Goal: Task Accomplishment & Management: Use online tool/utility

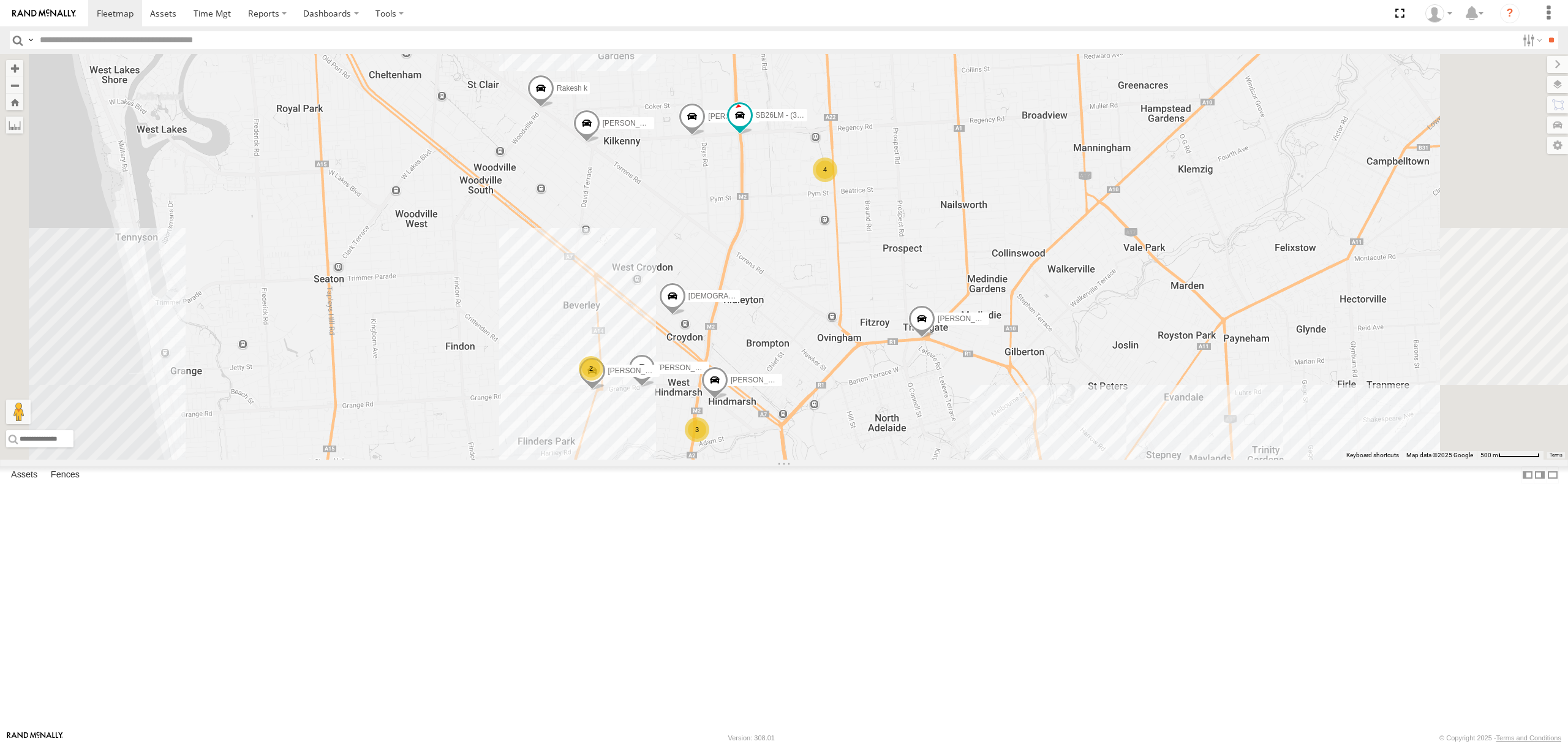
drag, startPoint x: 885, startPoint y: 444, endPoint x: 889, endPoint y: 354, distance: 90.1
click at [889, 354] on div "S254CLT - [PERSON_NAME] [PERSON_NAME] [PERSON_NAME] [PERSON_NAME] Dev Pratap [P…" at bounding box center [784, 257] width 1568 height 406
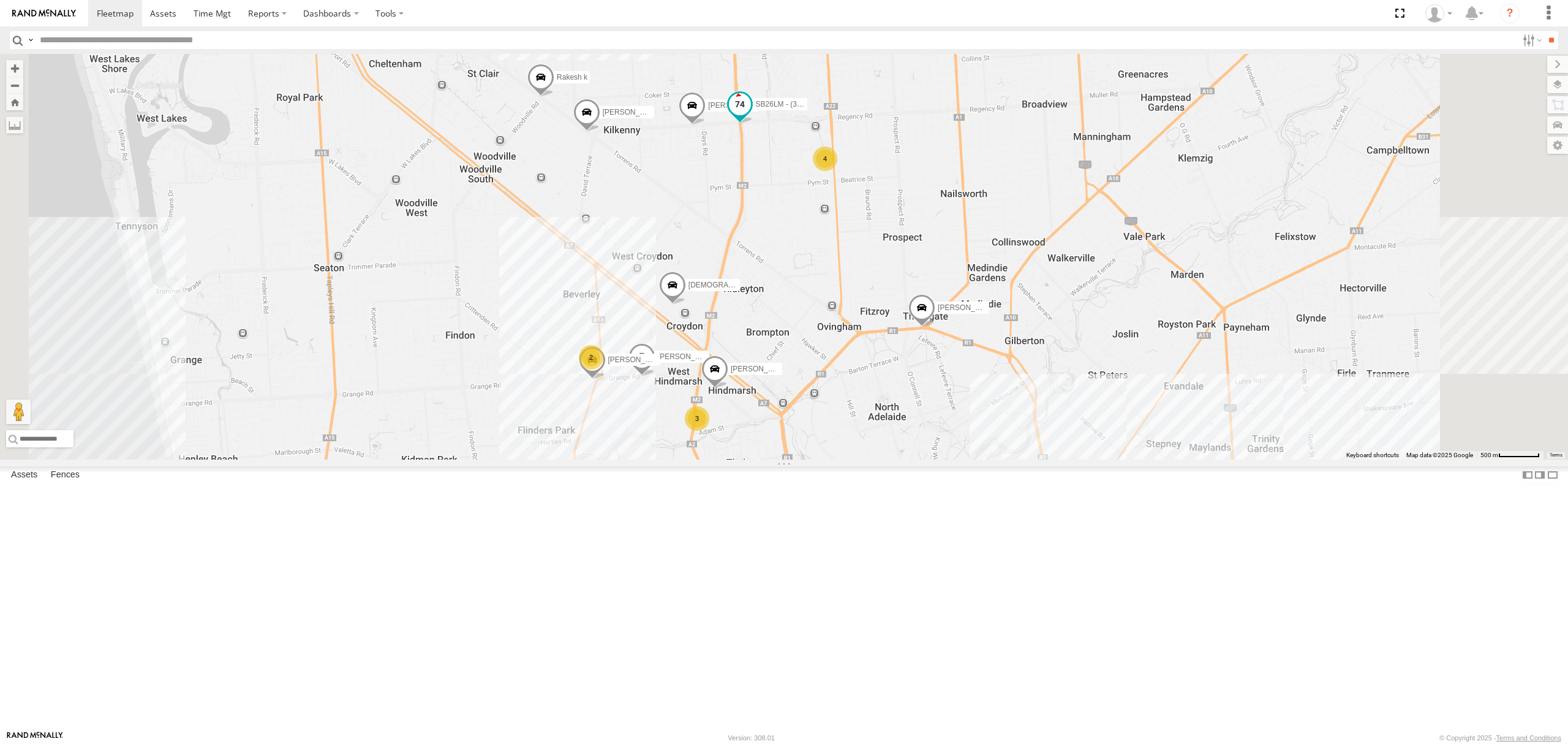
click at [751, 116] on span at bounding box center [740, 104] width 22 height 22
click at [0, 0] on div "SB26LM - (3P HINO) R7 All Assets" at bounding box center [0, 0] width 0 height 0
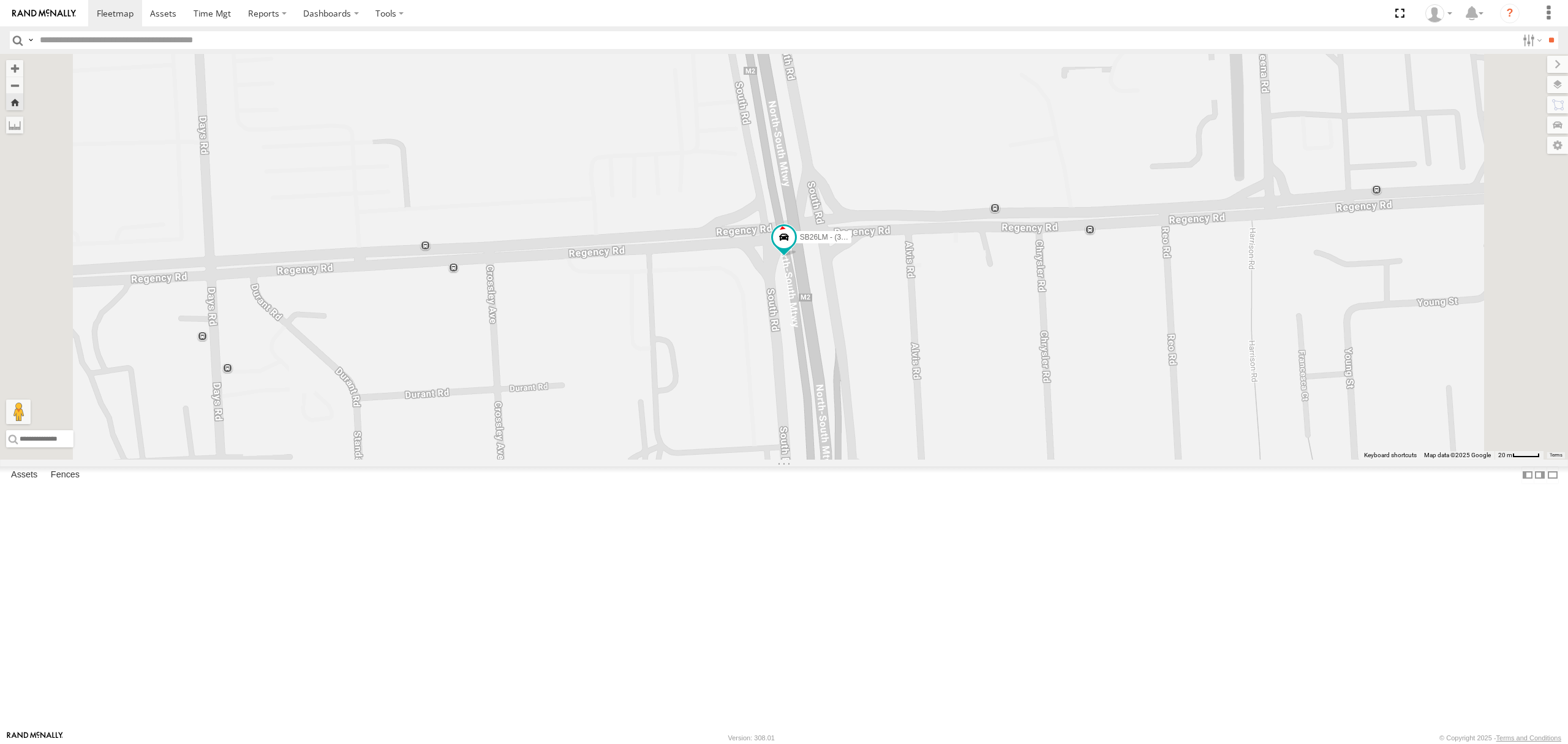
click at [0, 0] on div at bounding box center [0, 0] width 0 height 0
click at [0, 0] on div "All Assets" at bounding box center [0, 0] width 0 height 0
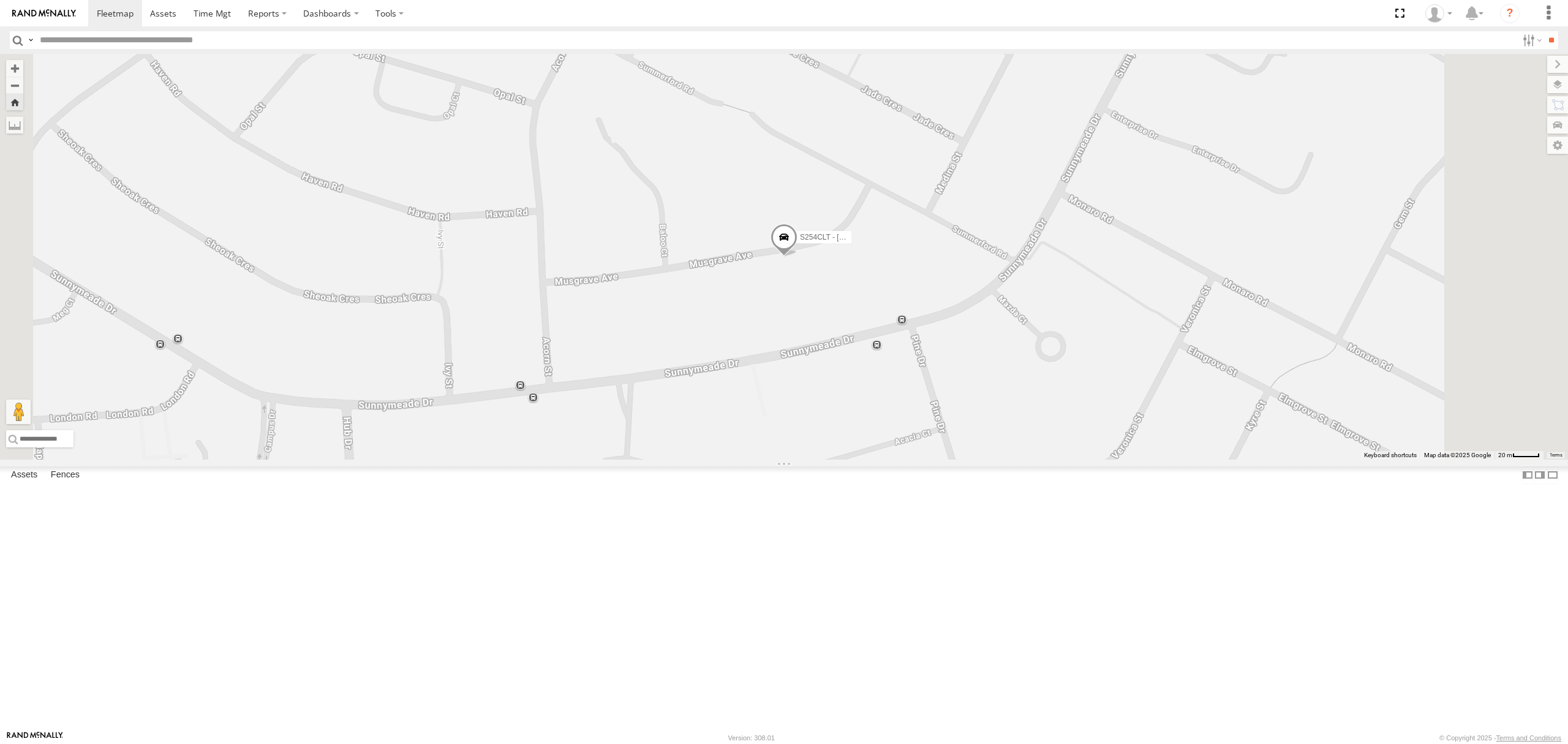
click at [0, 0] on div "13.9" at bounding box center [0, 0] width 0 height 0
click at [0, 0] on div "All Assets" at bounding box center [0, 0] width 0 height 0
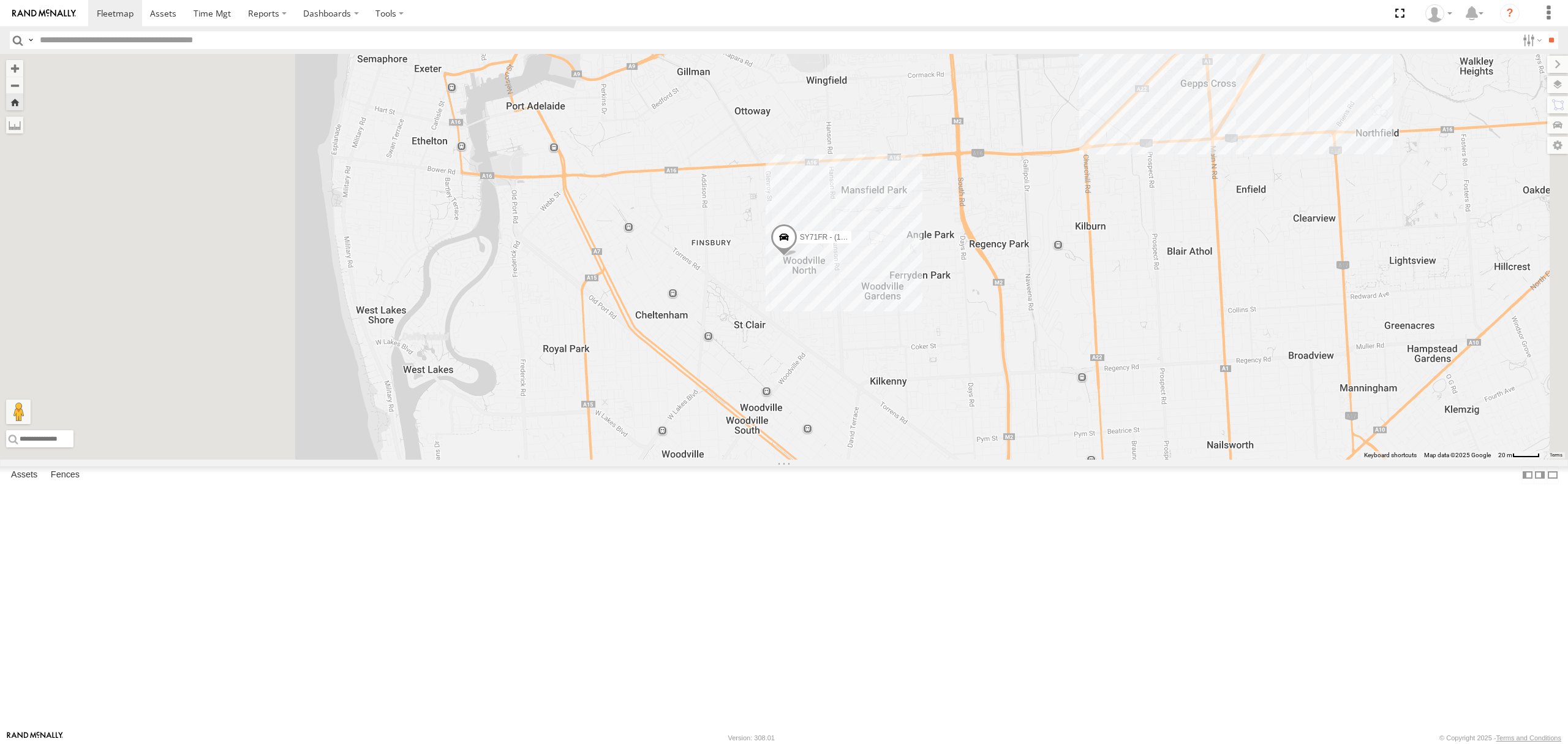
click at [0, 0] on div "All Assets" at bounding box center [0, 0] width 0 height 0
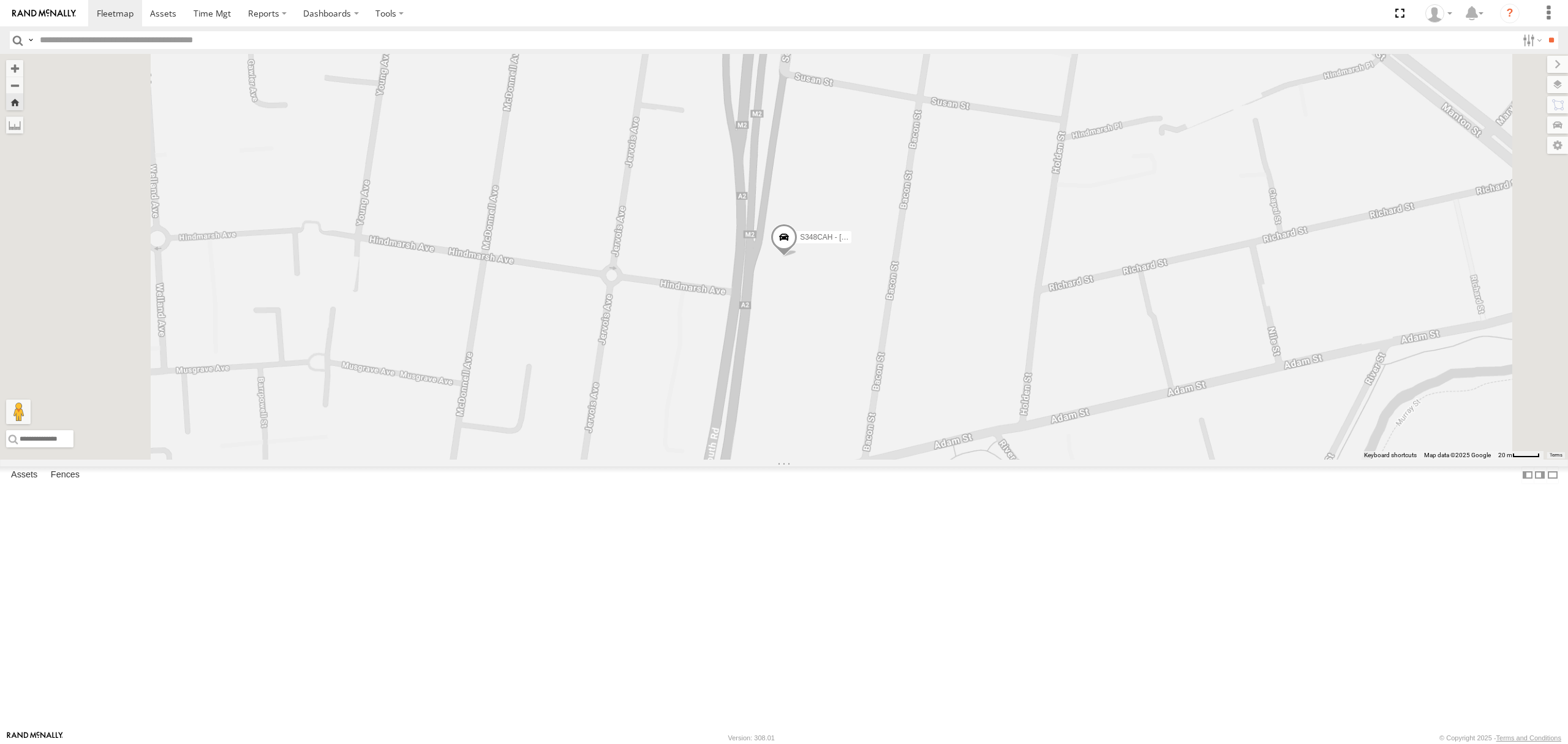
click at [0, 0] on div "All Assets" at bounding box center [0, 0] width 0 height 0
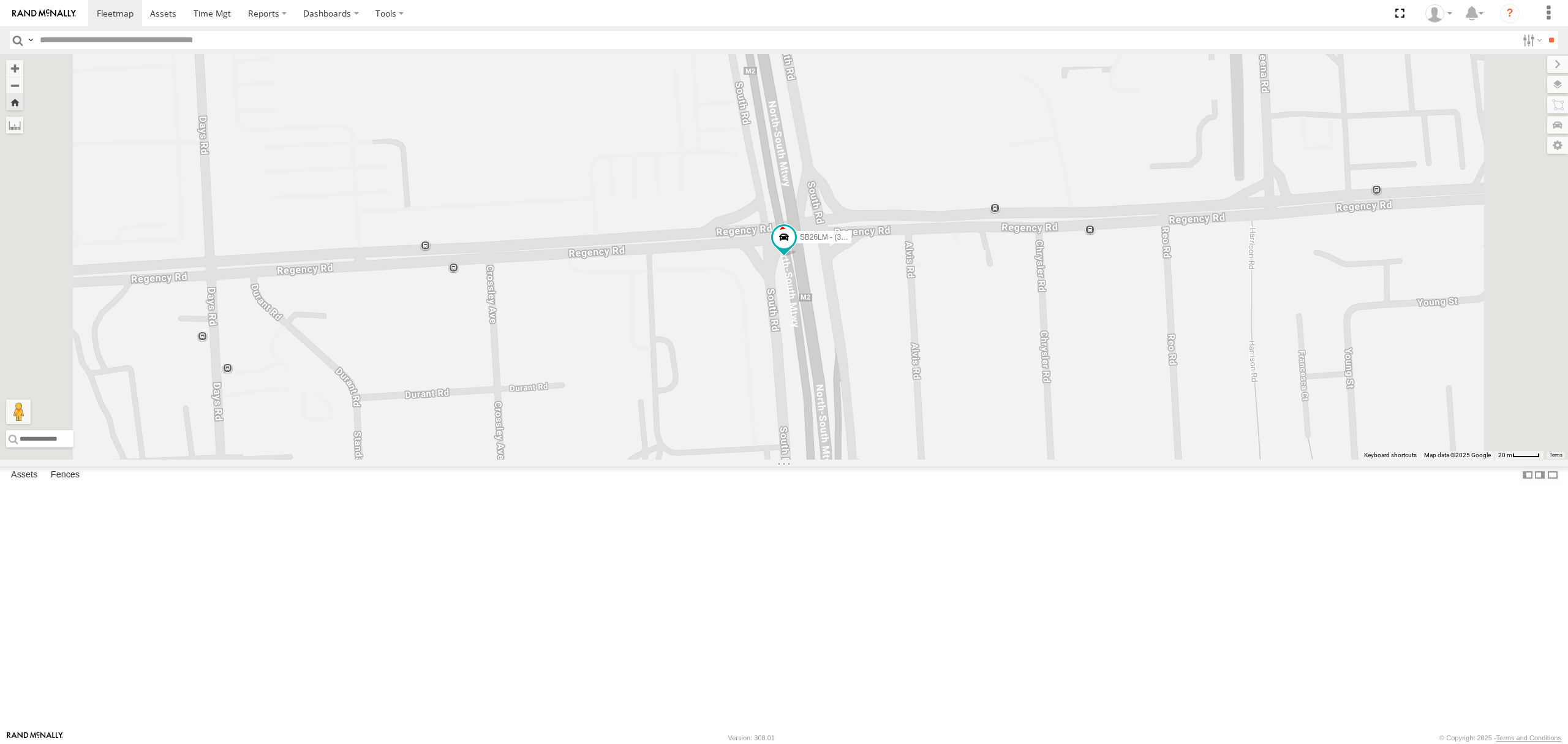
click at [0, 0] on div "SB25LM - (6P HINO) R6 All Assets [GEOGRAPHIC_DATA][PERSON_NAME] -34.91908 138.6…" at bounding box center [0, 0] width 0 height 0
click at [0, 0] on div "All Assets" at bounding box center [0, 0] width 0 height 0
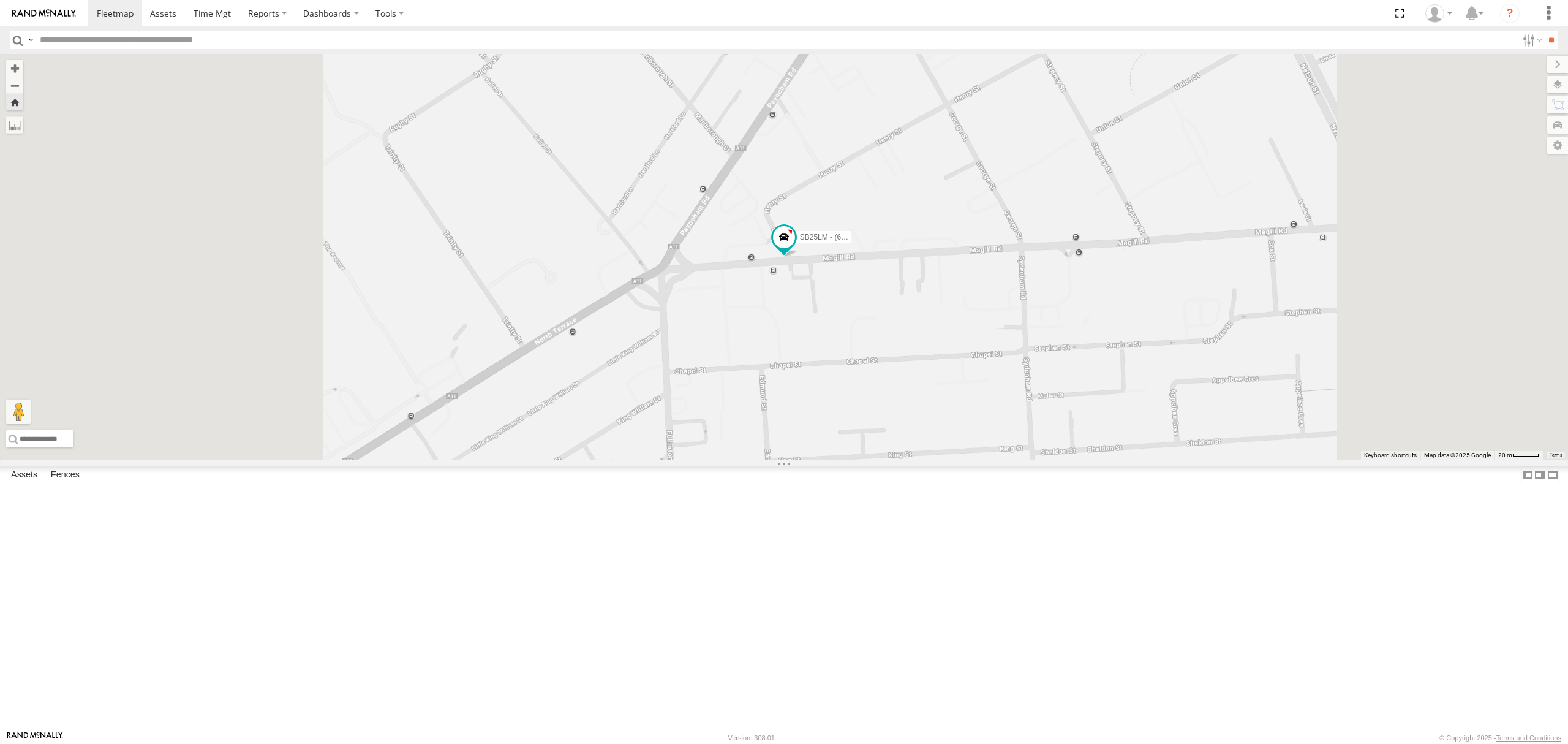
click at [0, 0] on div "SB26LM - (3P HINO) R7 All Assets [GEOGRAPHIC_DATA] -34.88428 138.57159 Video 12…" at bounding box center [0, 0] width 0 height 0
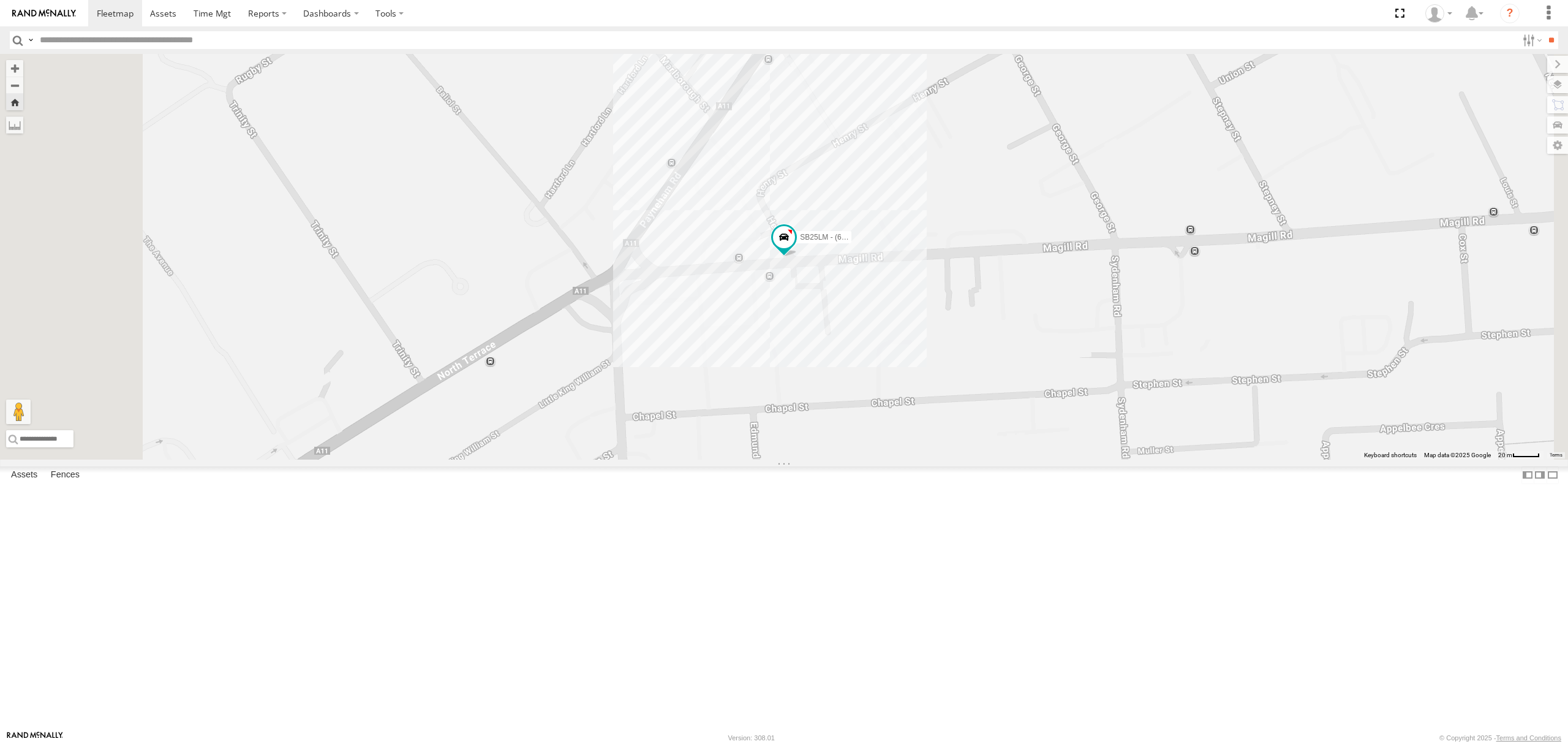
click at [0, 0] on div "All Assets" at bounding box center [0, 0] width 0 height 0
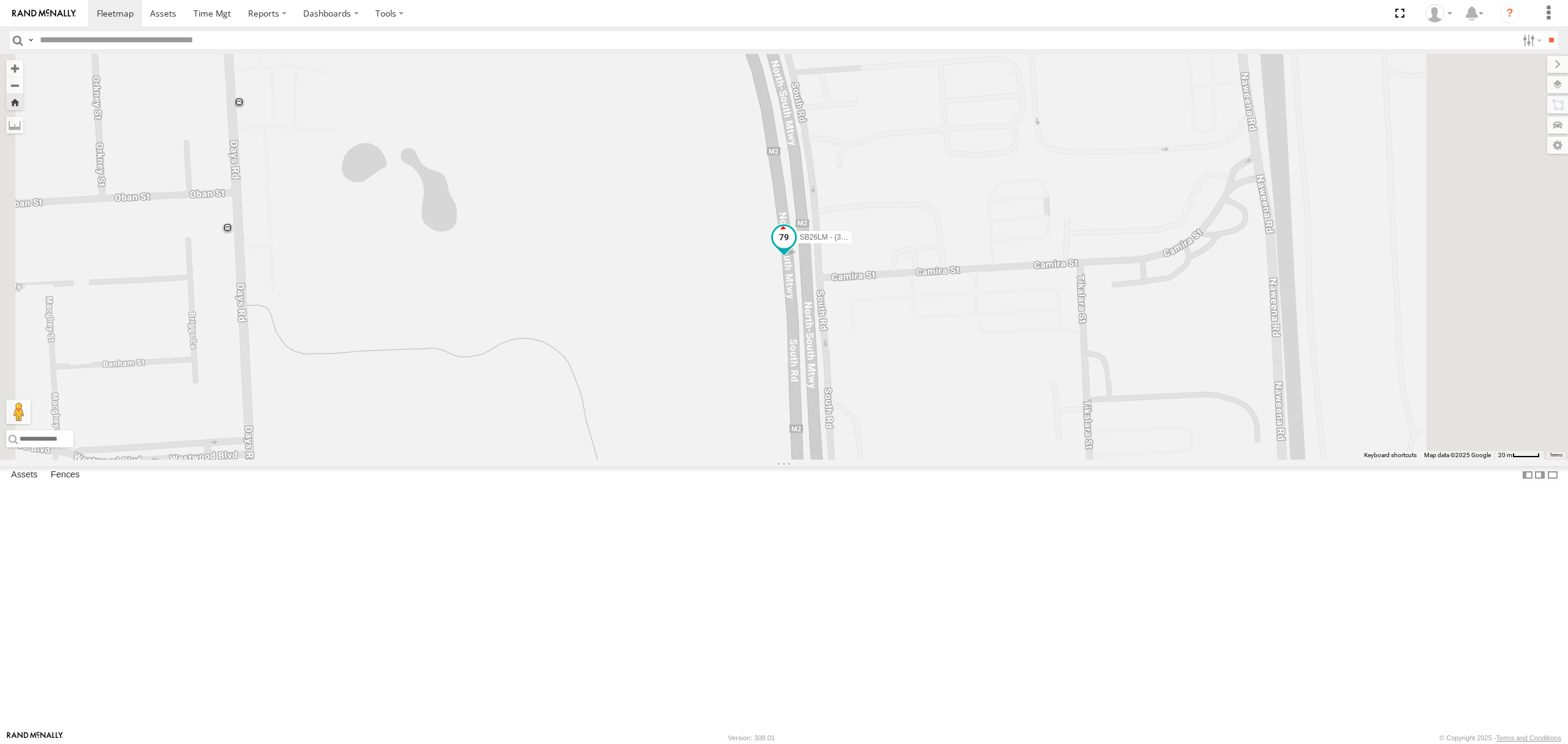
click at [795, 249] on span at bounding box center [784, 237] width 22 height 22
click at [774, 243] on label at bounding box center [762, 239] width 24 height 9
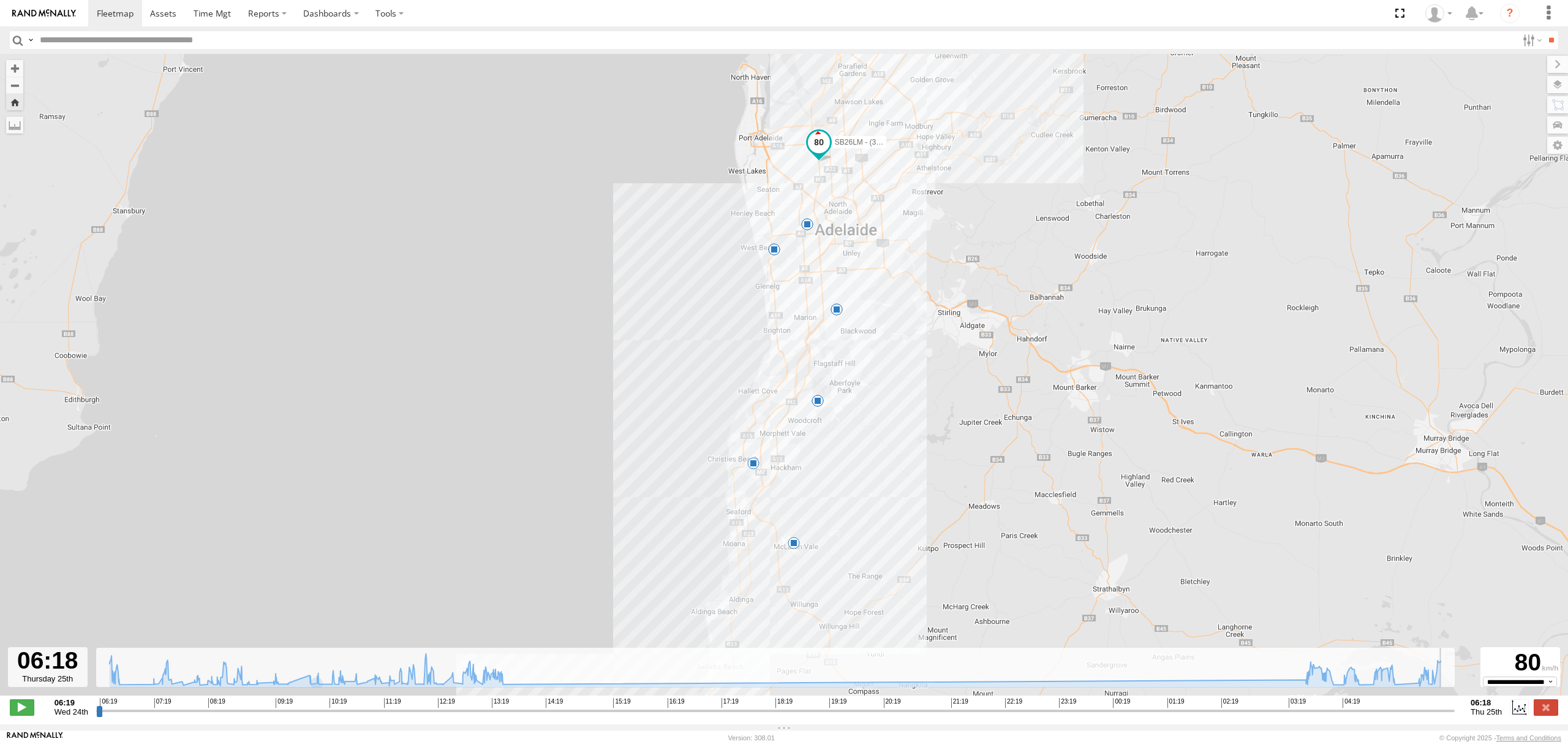
drag, startPoint x: 102, startPoint y: 714, endPoint x: 1453, endPoint y: 717, distance: 1351.0
click at [1453, 717] on input "range" at bounding box center [776, 711] width 1359 height 11
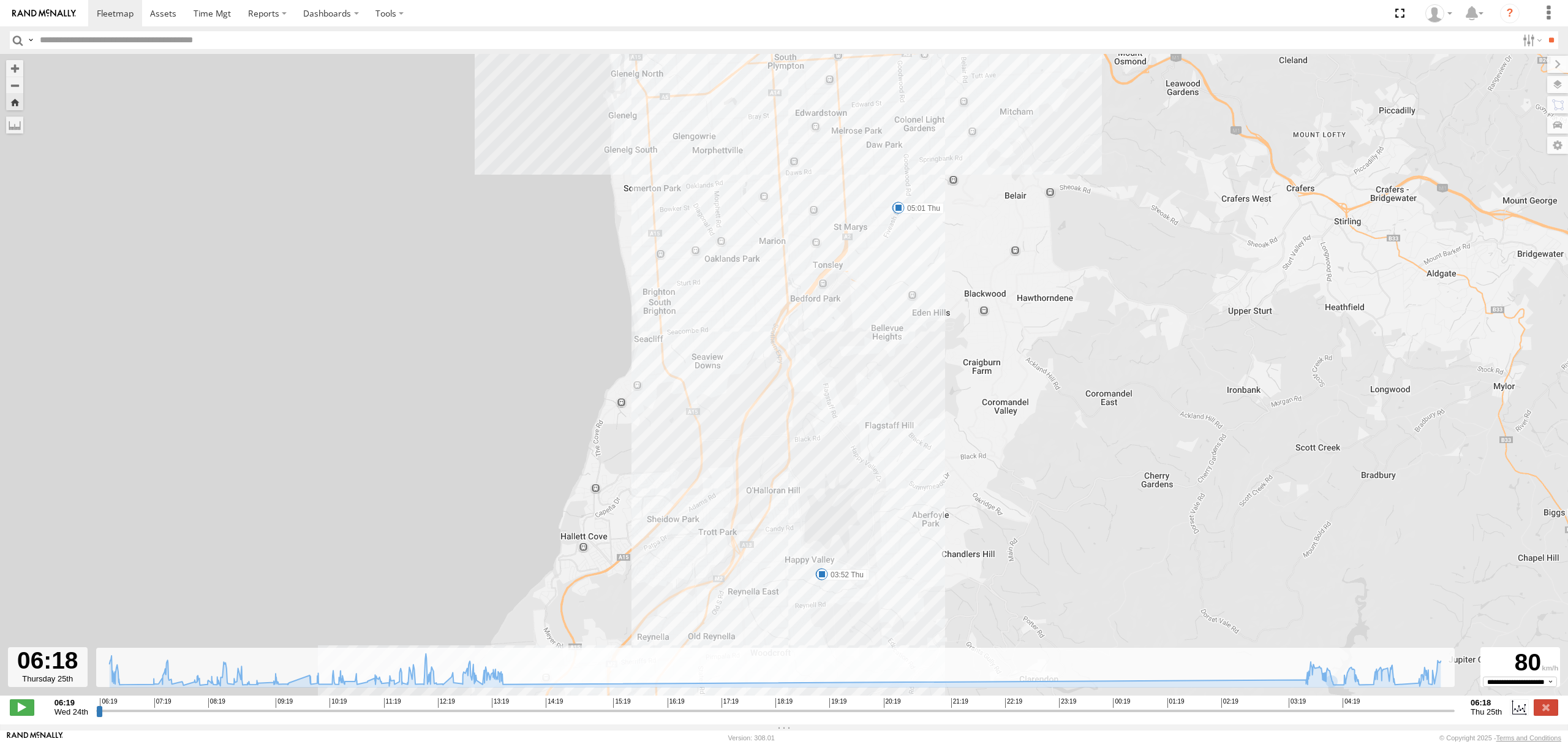
drag, startPoint x: 734, startPoint y: 250, endPoint x: 708, endPoint y: 388, distance: 140.4
click at [708, 388] on div "SB26LM - (3P HINO) R7 13:25 Wed 03:52 Thu 04:23 Thu 04:32 Thu 04:51 Thu 05:01 T…" at bounding box center [784, 381] width 1568 height 654
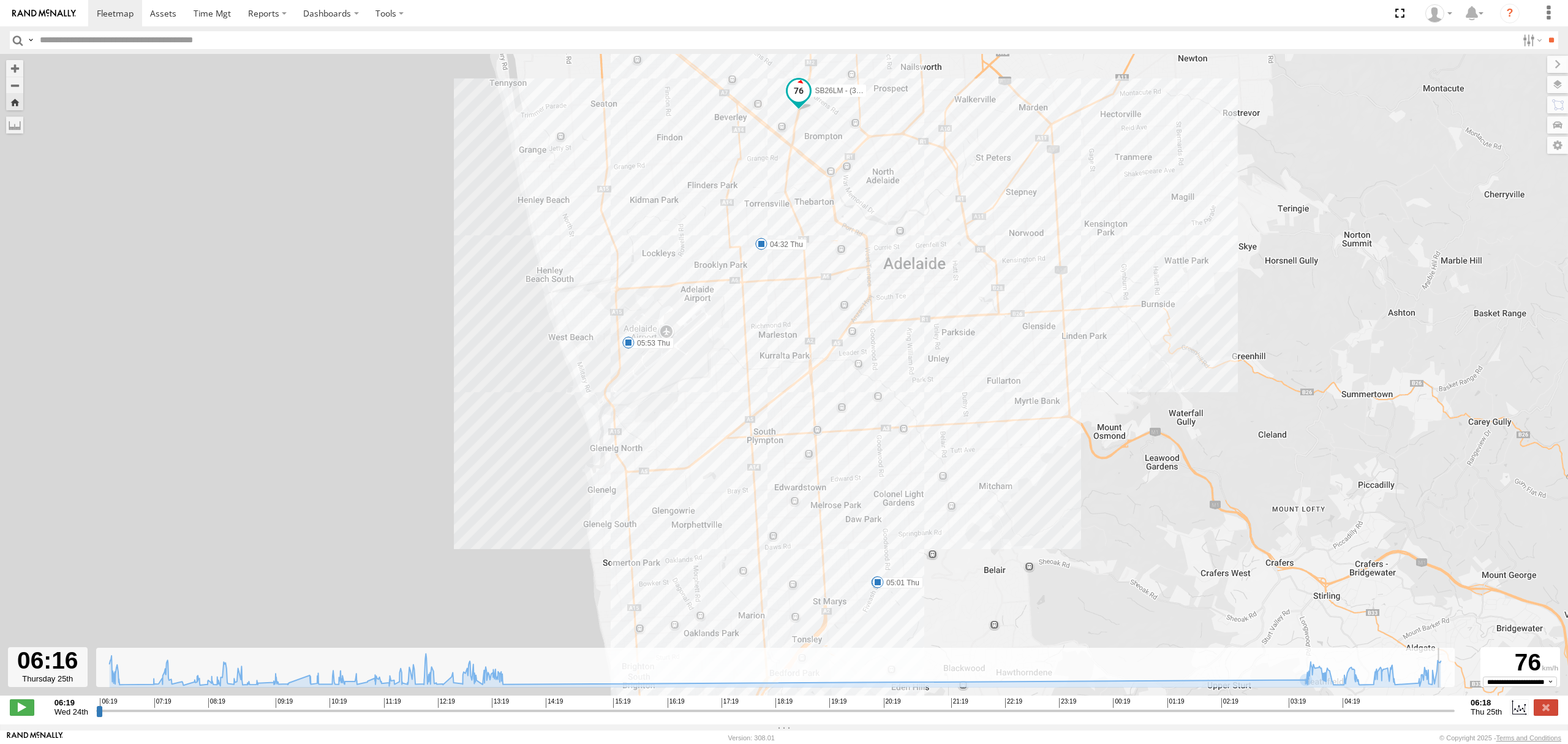
type input "**********"
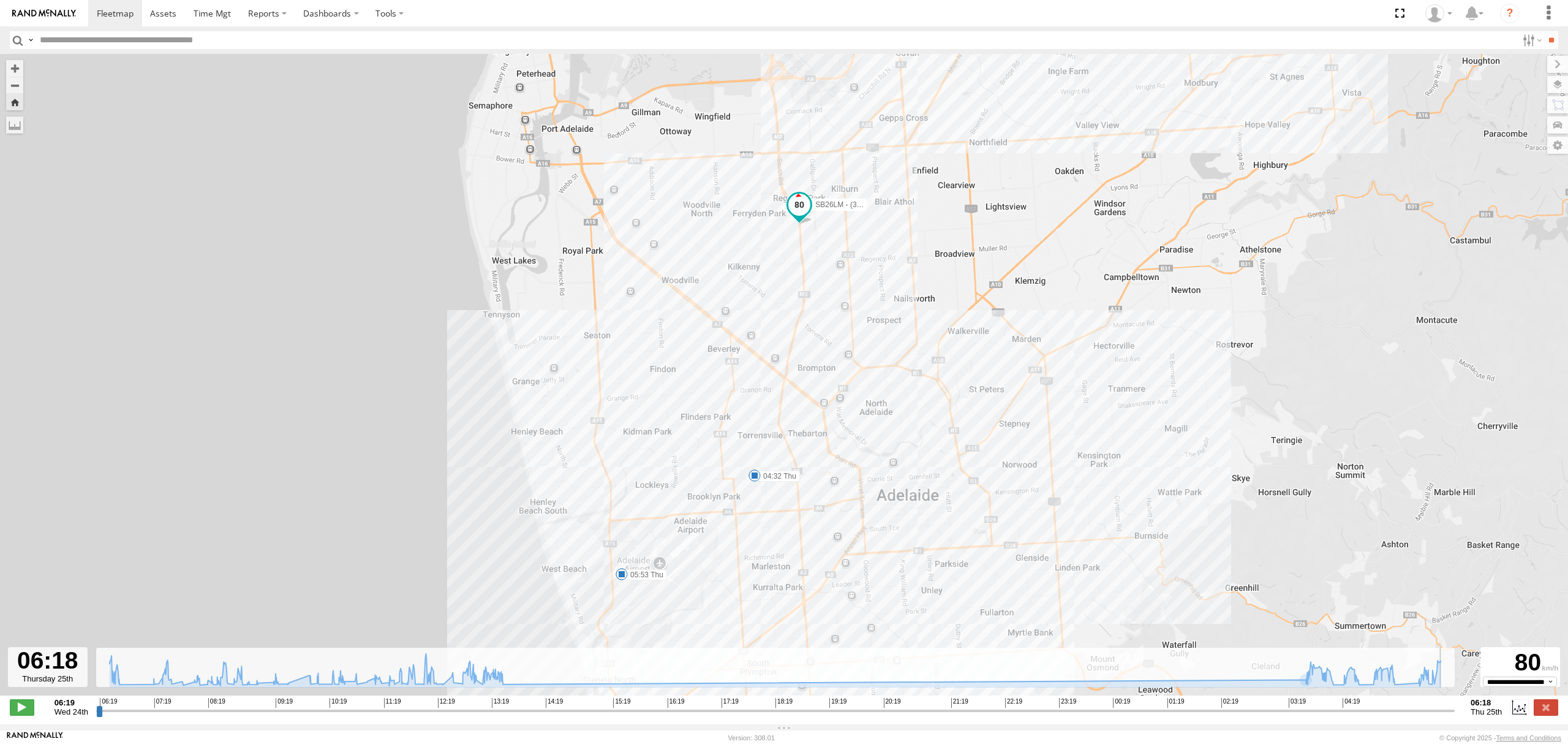
drag, startPoint x: 1450, startPoint y: 716, endPoint x: 1457, endPoint y: 723, distance: 9.9
click at [1455, 717] on input "range" at bounding box center [776, 711] width 1359 height 11
click at [131, 16] on span at bounding box center [115, 13] width 37 height 11
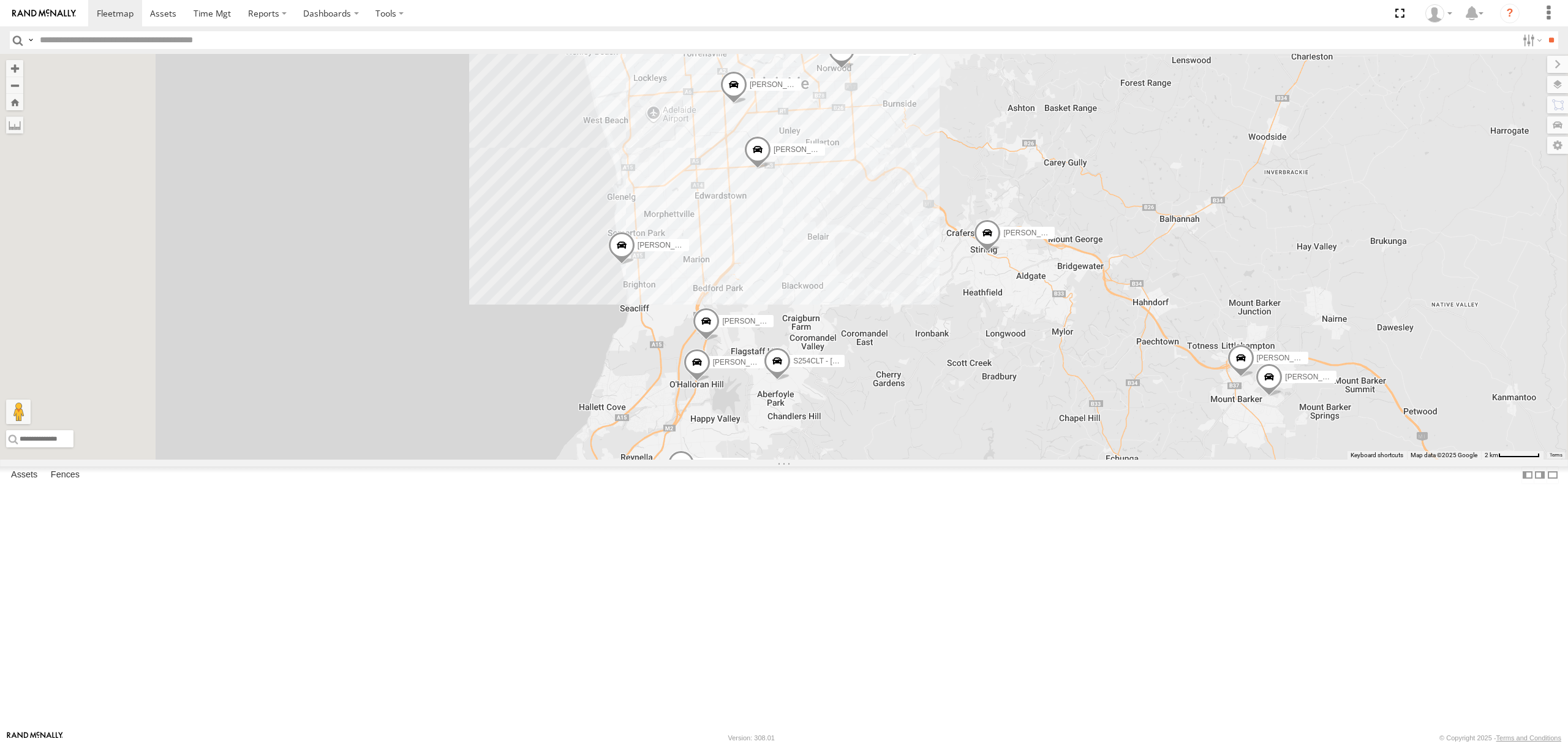
click at [0, 0] on div "S264CKI - Fridge It Crafter" at bounding box center [0, 0] width 0 height 0
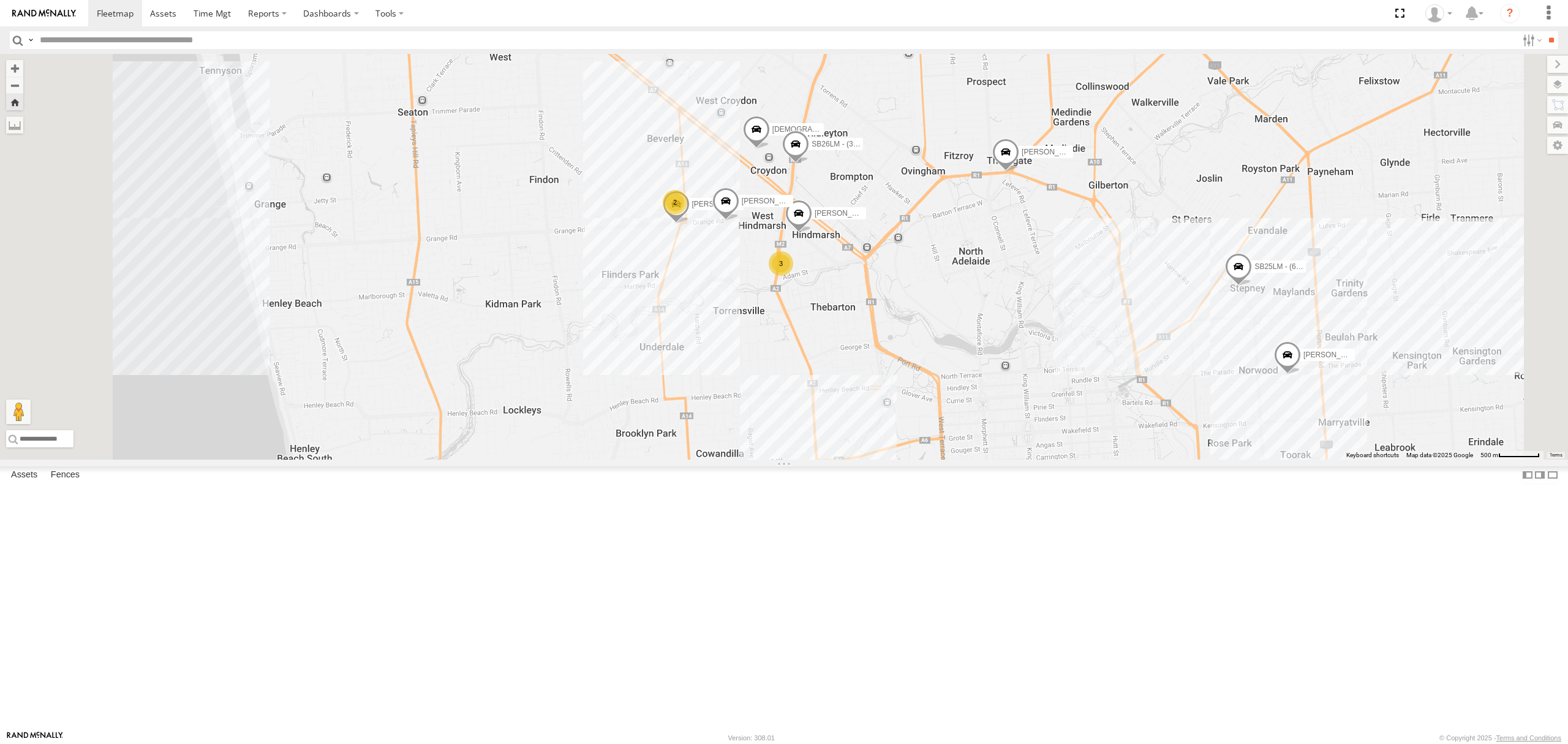
click at [0, 0] on div "S254CLT - [PERSON_NAME]" at bounding box center [0, 0] width 0 height 0
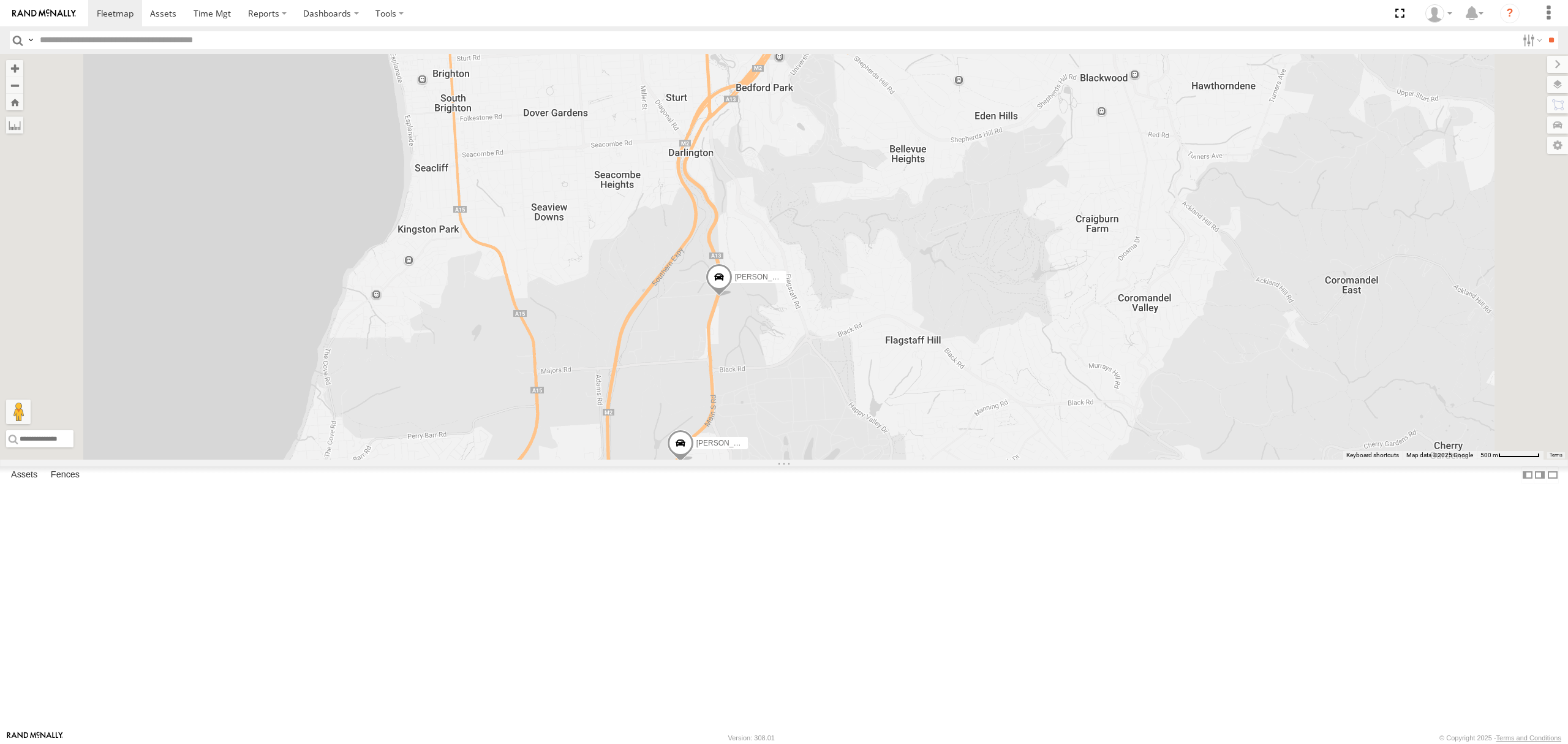
click at [0, 0] on div "S254CLT - [PERSON_NAME]" at bounding box center [0, 0] width 0 height 0
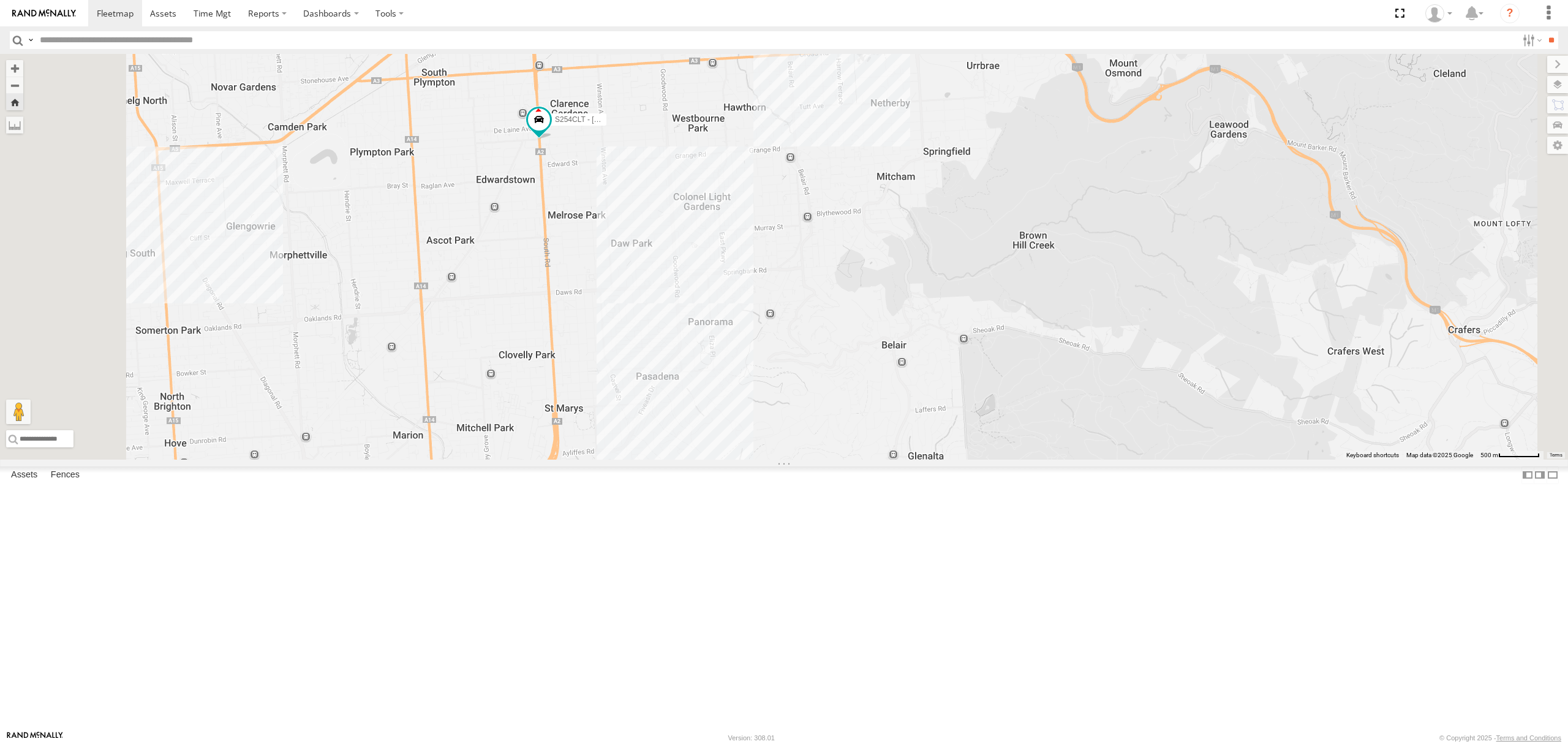
click at [0, 0] on div "All Assets" at bounding box center [0, 0] width 0 height 0
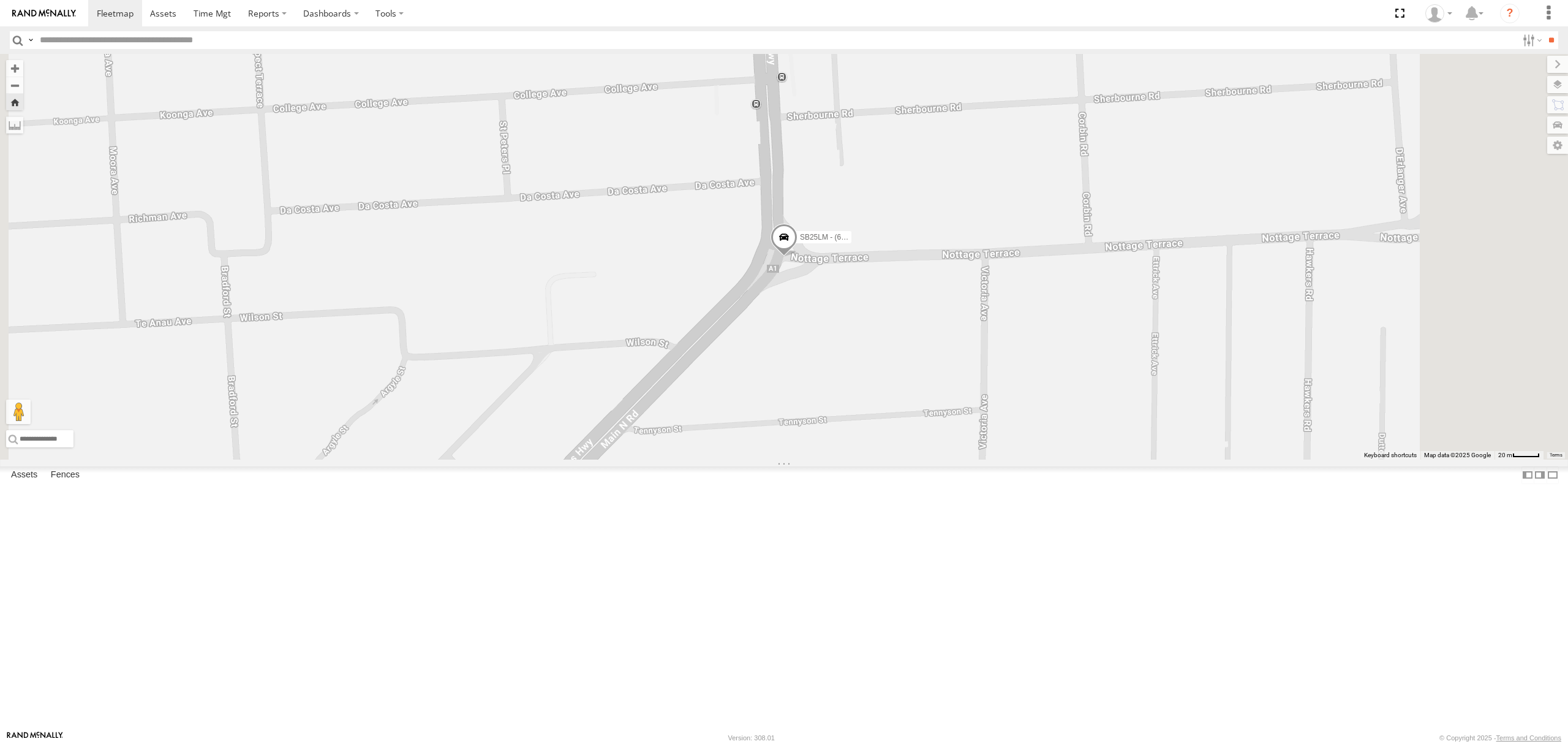
click at [0, 0] on div "S168CSD - Fridge It Spaceship" at bounding box center [0, 0] width 0 height 0
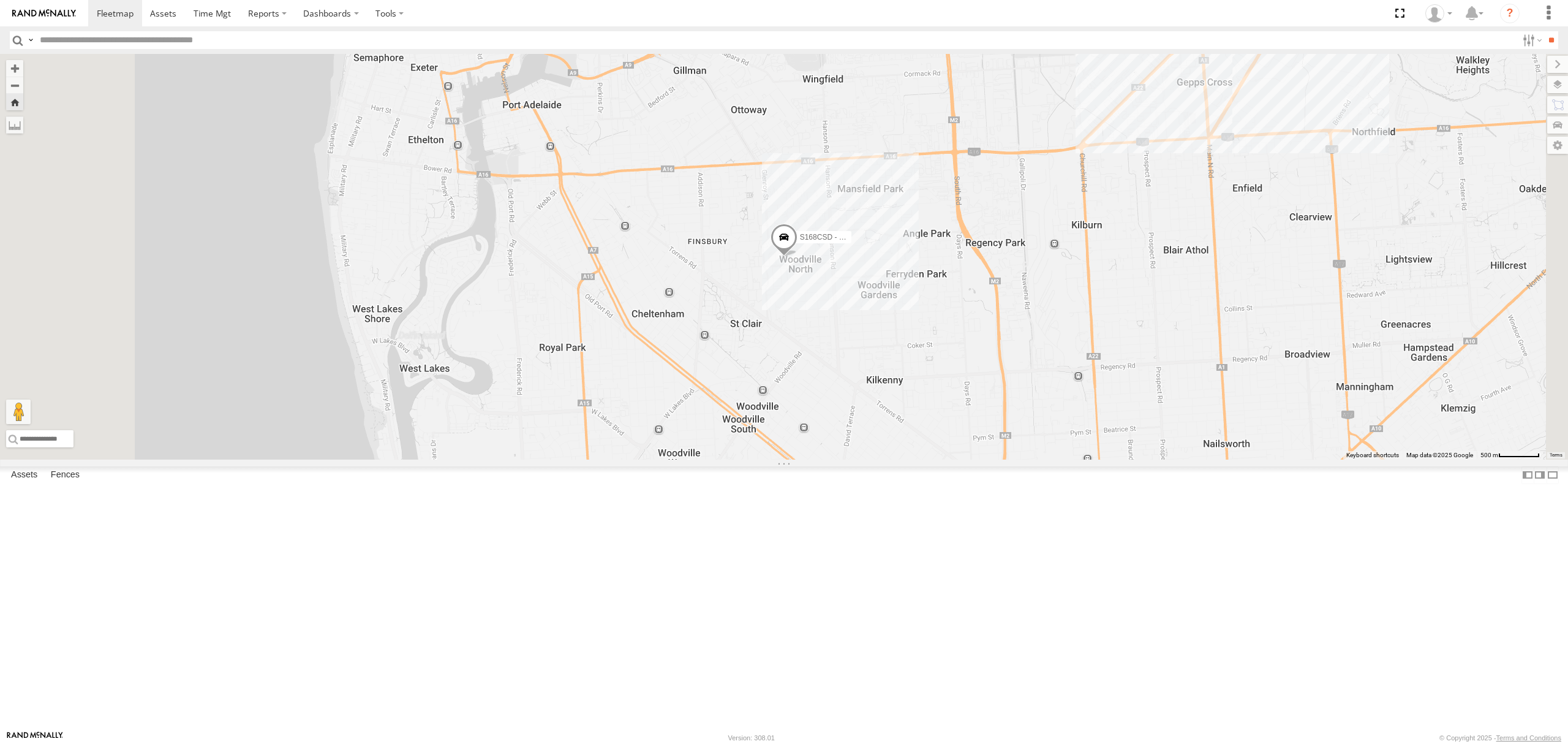
click at [0, 0] on div "SY71FR - (16P TRAILER) PM1" at bounding box center [0, 0] width 0 height 0
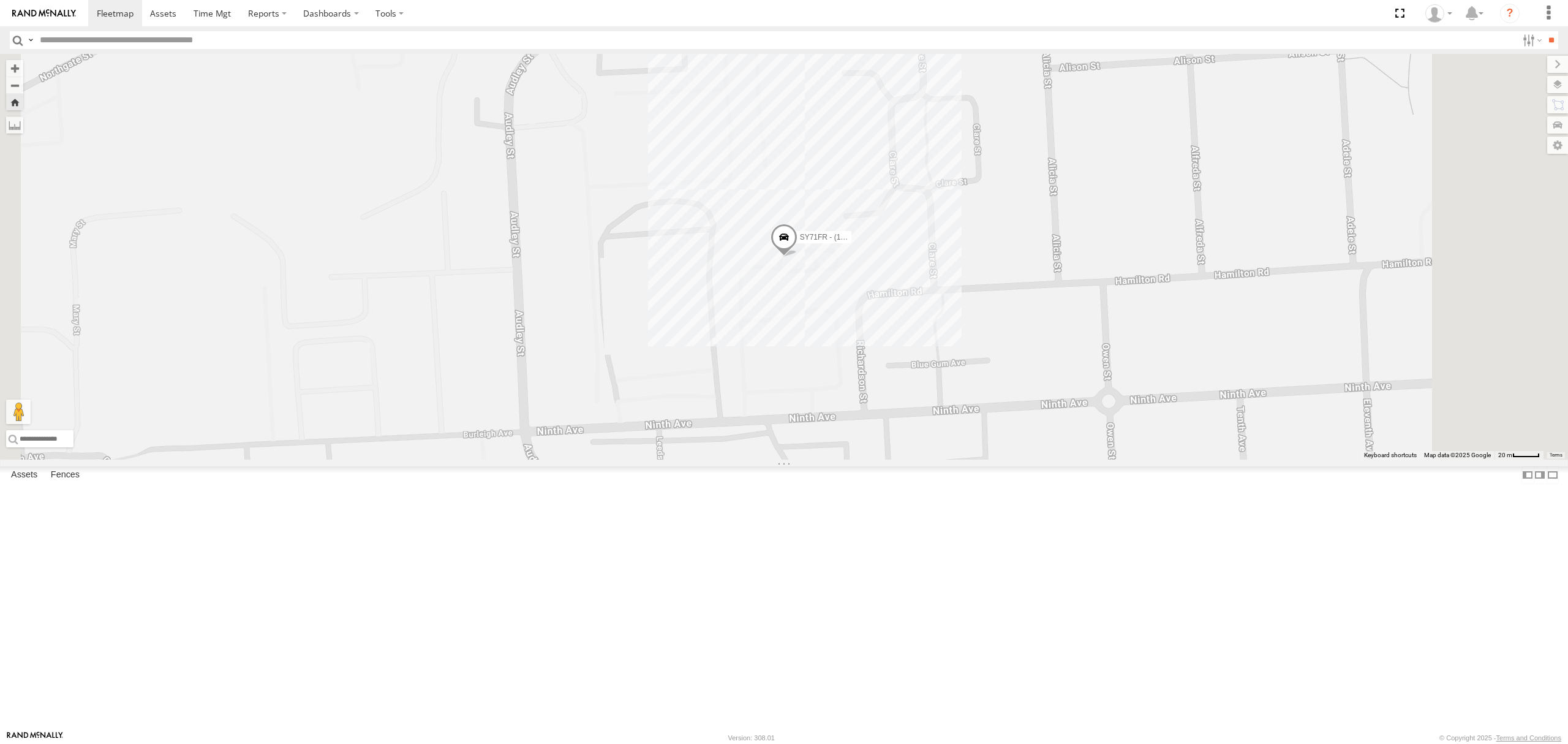
click at [0, 0] on div "All Assets" at bounding box center [0, 0] width 0 height 0
